Goal: Communication & Community: Participate in discussion

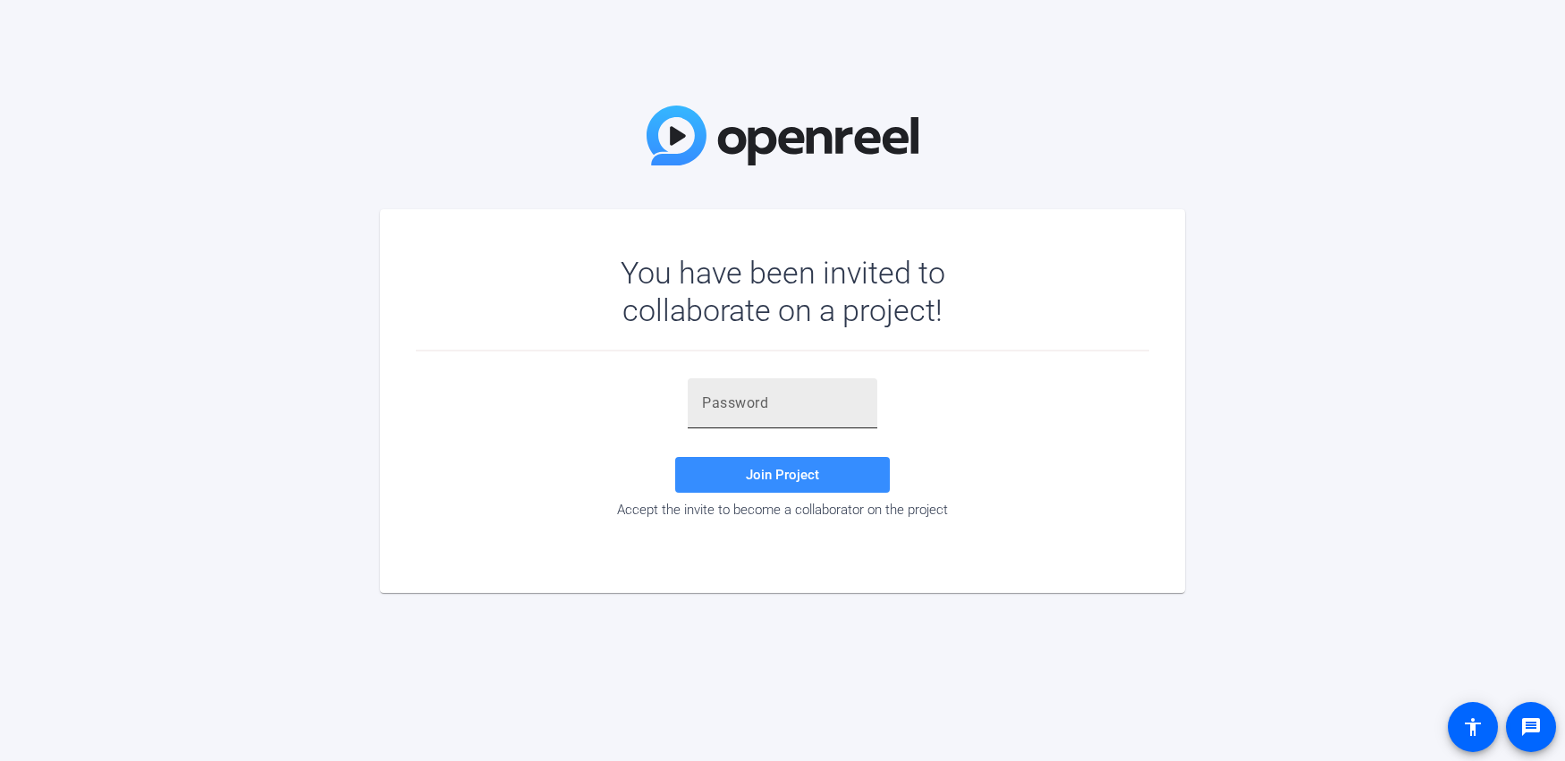
click at [811, 406] on input "text" at bounding box center [782, 403] width 161 height 21
paste input "Pdv[a0"
type input "Pdv[a0"
click at [742, 475] on span at bounding box center [782, 475] width 215 height 43
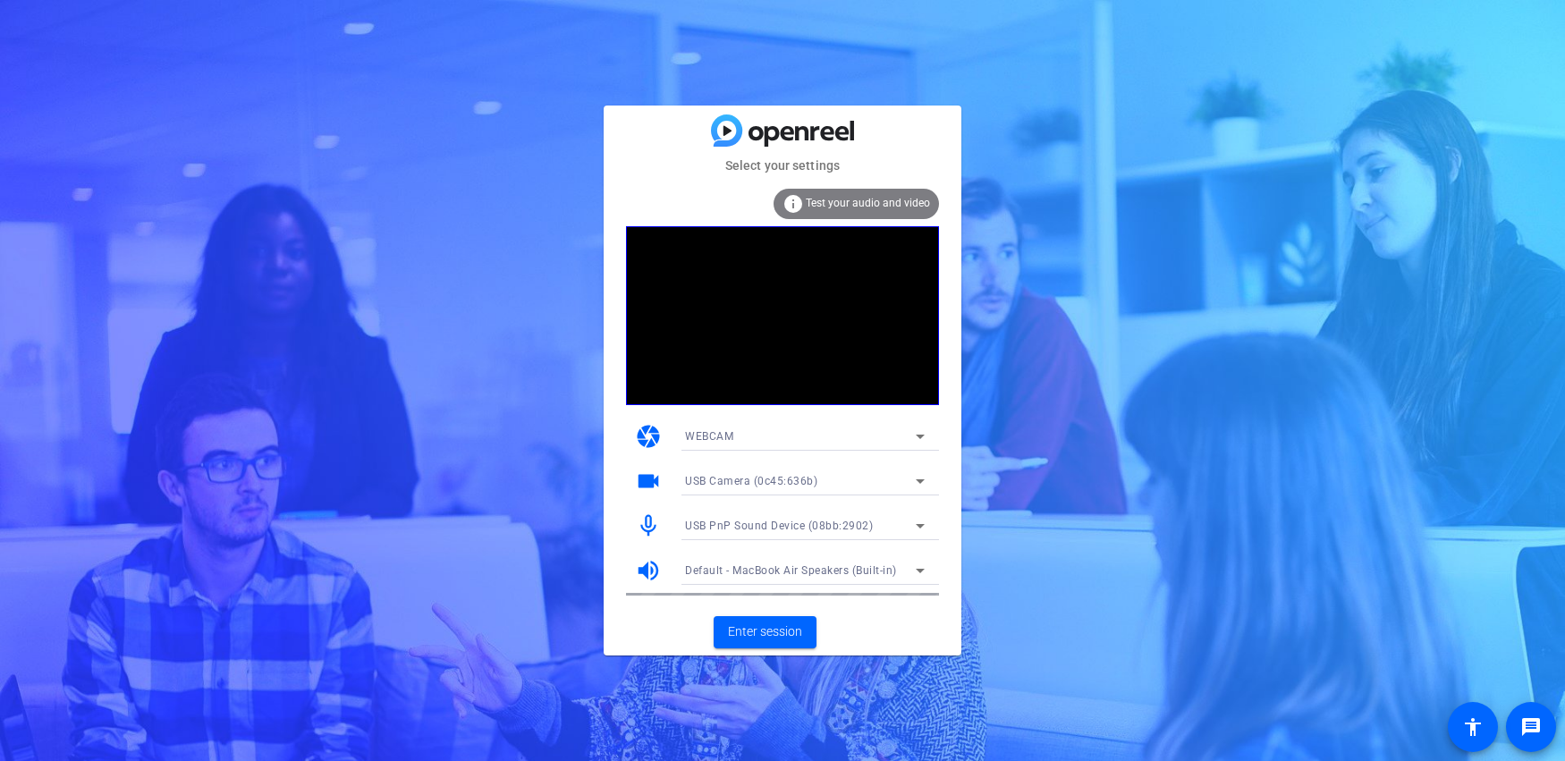
click at [902, 428] on div "WEBCAM" at bounding box center [800, 436] width 231 height 22
click at [902, 428] on div at bounding box center [782, 380] width 1565 height 761
click at [763, 632] on span "Enter session" at bounding box center [765, 632] width 74 height 19
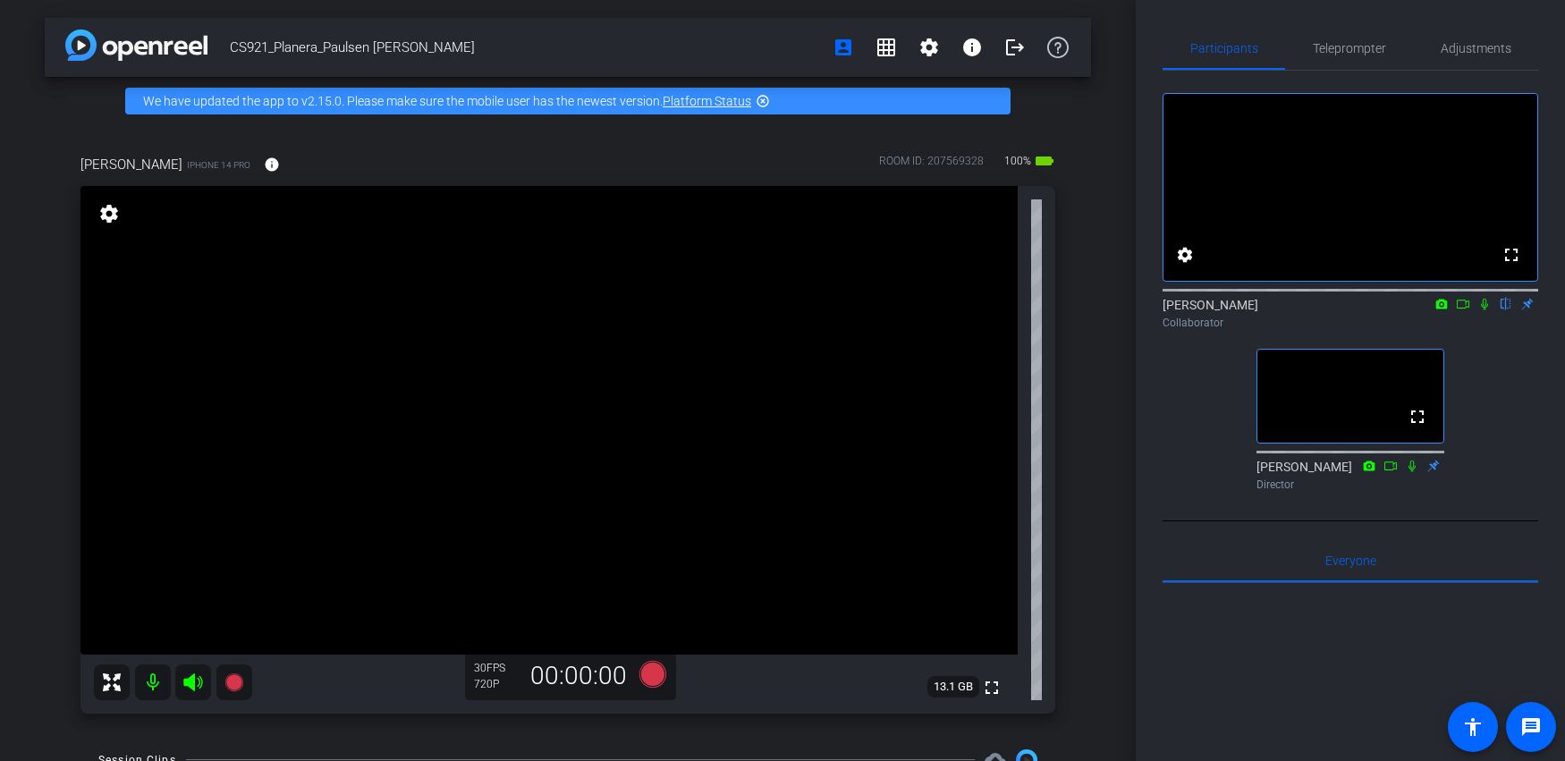
click at [1482, 310] on icon at bounding box center [1485, 304] width 14 height 13
click at [1484, 310] on icon at bounding box center [1486, 305] width 10 height 12
click at [1489, 310] on icon at bounding box center [1485, 304] width 14 height 13
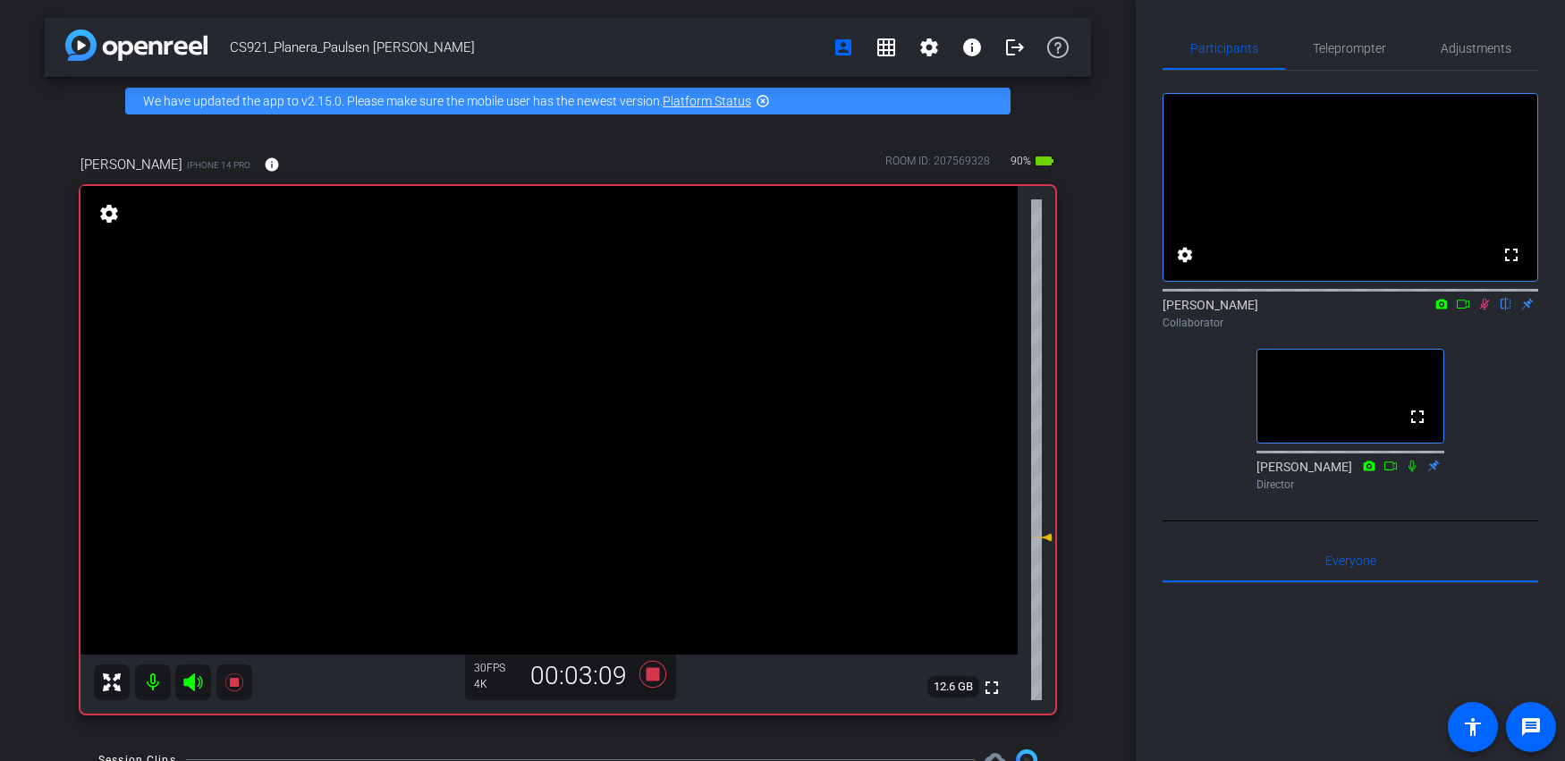
click at [1487, 310] on icon at bounding box center [1485, 304] width 14 height 13
click at [1487, 310] on icon at bounding box center [1484, 305] width 7 height 12
click at [1487, 310] on icon at bounding box center [1485, 304] width 14 height 13
click at [1488, 310] on icon at bounding box center [1485, 304] width 14 height 13
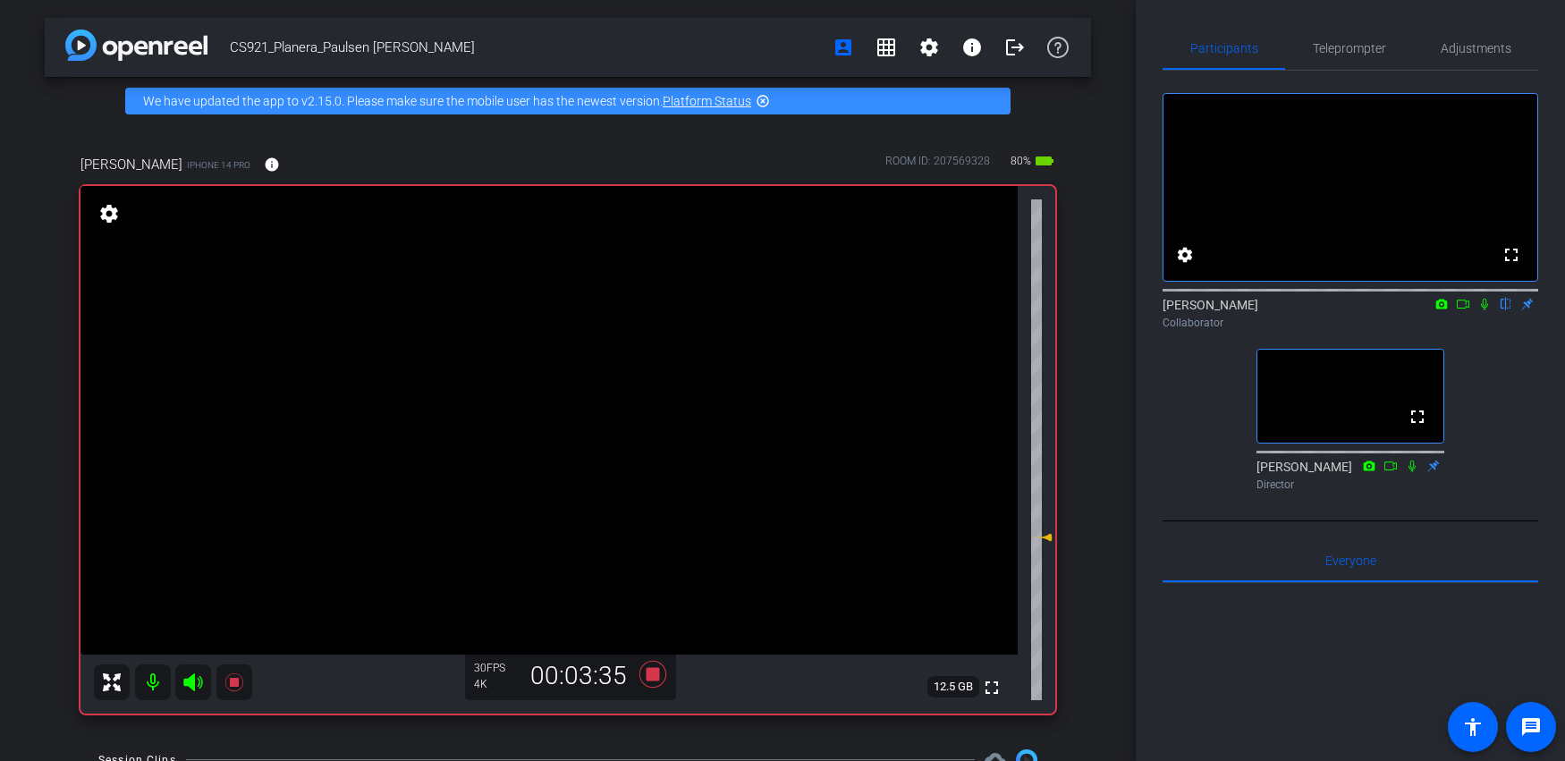
click at [1484, 310] on icon at bounding box center [1485, 304] width 14 height 13
click at [1491, 310] on icon at bounding box center [1485, 304] width 14 height 13
click at [1483, 310] on icon at bounding box center [1484, 305] width 7 height 12
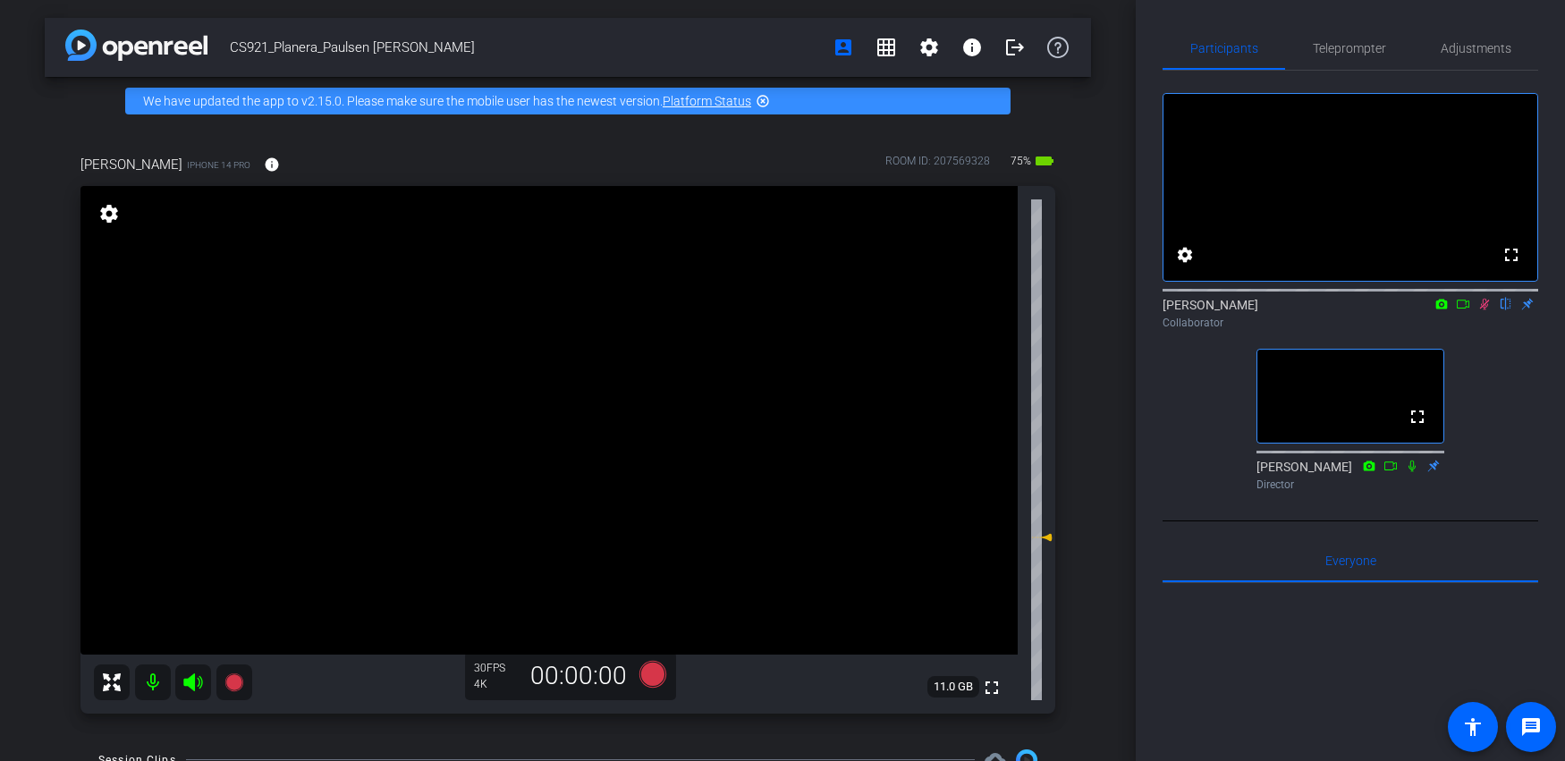
click at [1481, 310] on icon at bounding box center [1486, 305] width 10 height 12
